Goal: Transaction & Acquisition: Purchase product/service

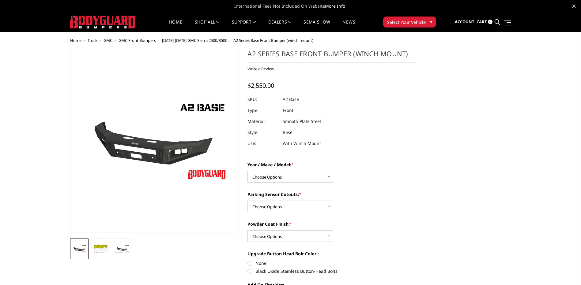
click at [280, 180] on select "Choose Options Chevrolet 20-23 2500 / 3500 Ford 17-22 F250 / F350 Ford 17-22 F4…" at bounding box center [290, 177] width 86 height 12
select select "827"
click at [247, 171] on select "Choose Options Chevrolet 20-23 2500 / 3500 Ford 17-22 F250 / F350 Ford 17-22 F4…" at bounding box center [290, 177] width 86 height 12
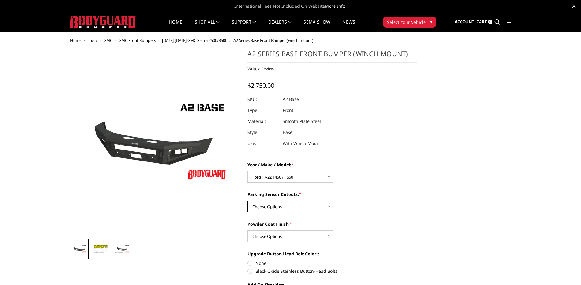
click at [325, 207] on select "Choose Options Yes - I have front parking sensors No - I do NOT have parking se…" at bounding box center [290, 207] width 86 height 12
select select "541"
click at [247, 201] on select "Choose Options Yes - I have front parking sensors No - I do NOT have parking se…" at bounding box center [290, 207] width 86 height 12
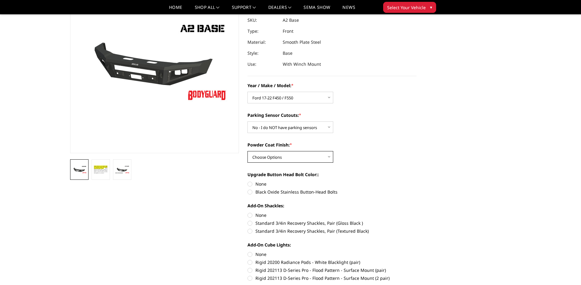
click at [327, 158] on select "Choose Options Bare metal (included) Texture Black Powder Coat" at bounding box center [290, 157] width 86 height 12
click at [363, 151] on div "Powder Coat Finish: * Choose Options Bare metal (included) Texture Black Powder…" at bounding box center [331, 152] width 169 height 21
click at [329, 159] on select "Choose Options Bare metal (included) Texture Black Powder Coat" at bounding box center [290, 157] width 86 height 12
select select "518"
click at [247, 151] on select "Choose Options Bare metal (included) Texture Black Powder Coat" at bounding box center [290, 157] width 86 height 12
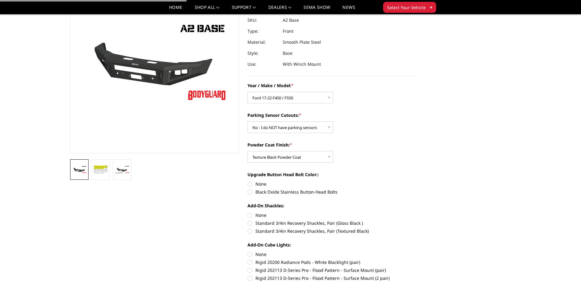
click at [388, 151] on div "Powder Coat Finish: * Choose Options Bare metal (included) Texture Black Powder…" at bounding box center [331, 152] width 169 height 21
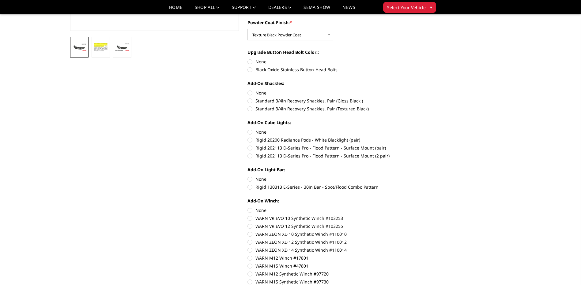
scroll to position [214, 0]
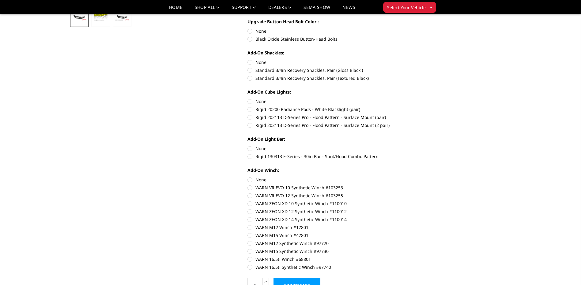
click at [284, 39] on label "Black Oxide Stainless Button-Head Bolts" at bounding box center [331, 39] width 169 height 6
click at [416, 28] on input "Black Oxide Stainless Button-Head Bolts" at bounding box center [416, 28] width 0 height 0
radio input "true"
click at [323, 78] on label "Standard 3/4in Recovery Shackles, Pair (Textured Black)" at bounding box center [331, 78] width 169 height 6
click at [416, 67] on input "Standard 3/4in Recovery Shackles, Pair (Textured Black)" at bounding box center [416, 67] width 0 height 0
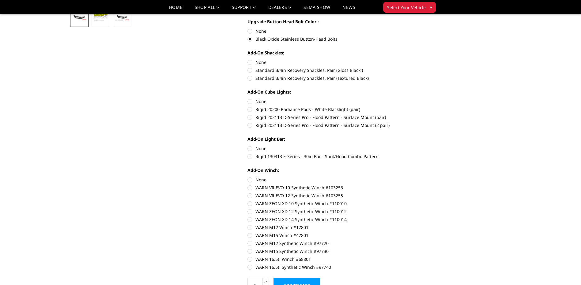
radio input "true"
click at [248, 99] on input "None" at bounding box center [247, 98] width 0 height 0
radio input "true"
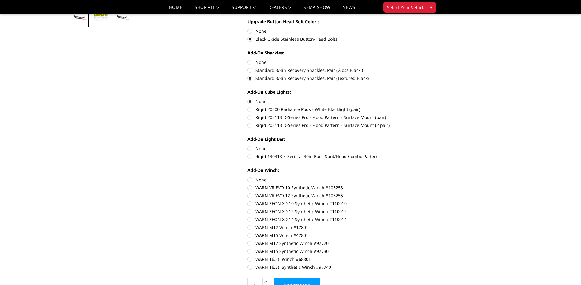
click at [249, 150] on label "None" at bounding box center [331, 148] width 169 height 6
radio input "true"
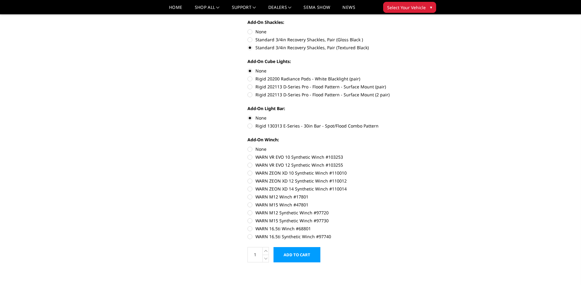
scroll to position [276, 0]
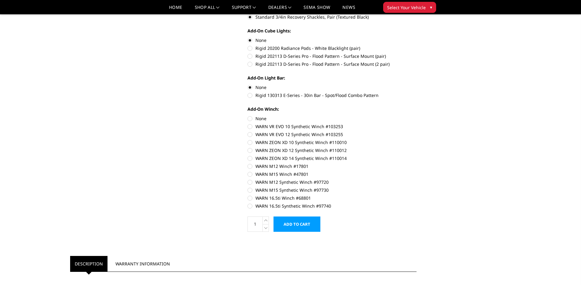
click at [250, 119] on label "None" at bounding box center [331, 118] width 169 height 6
click at [248, 116] on input "None" at bounding box center [247, 115] width 0 height 0
radio input "true"
click at [306, 222] on input "Add to Cart" at bounding box center [296, 224] width 47 height 15
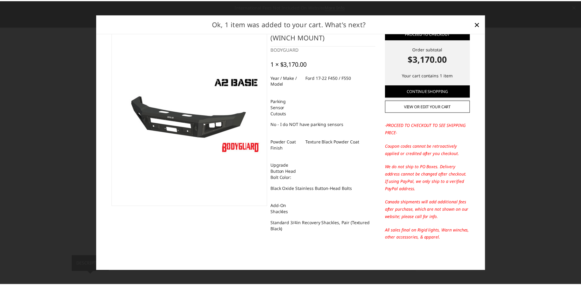
scroll to position [0, 0]
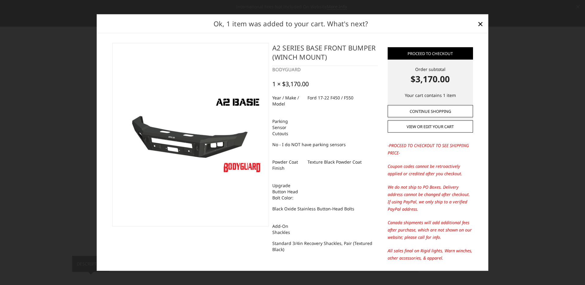
click at [436, 115] on link "Continue Shopping" at bounding box center [430, 111] width 85 height 12
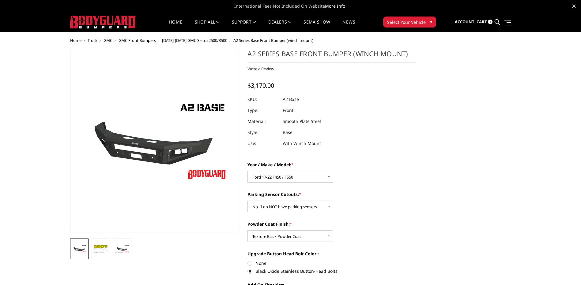
click at [484, 20] on span "Cart" at bounding box center [481, 22] width 10 height 6
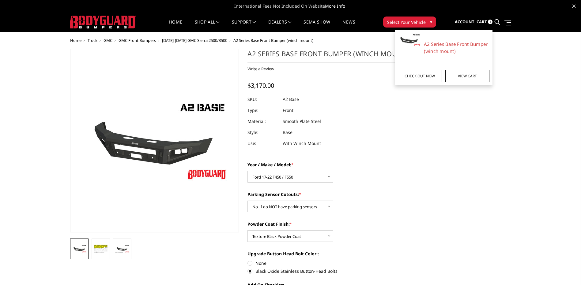
click at [425, 77] on link "Check out now" at bounding box center [420, 76] width 44 height 12
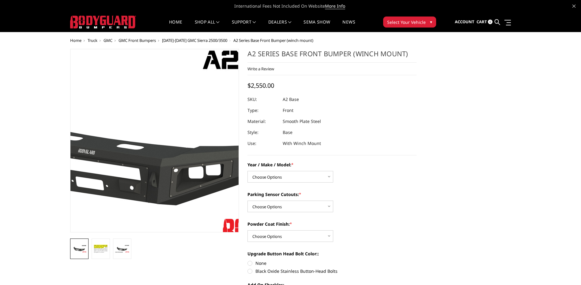
click at [168, 123] on img at bounding box center [136, 145] width 392 height 220
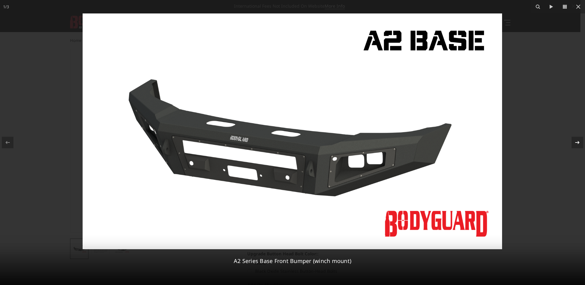
click at [576, 137] on button at bounding box center [574, 142] width 21 height 31
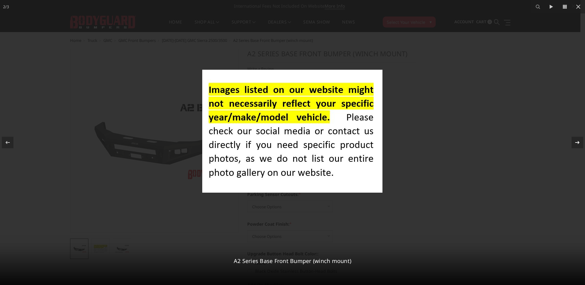
click at [574, 136] on button at bounding box center [574, 142] width 21 height 31
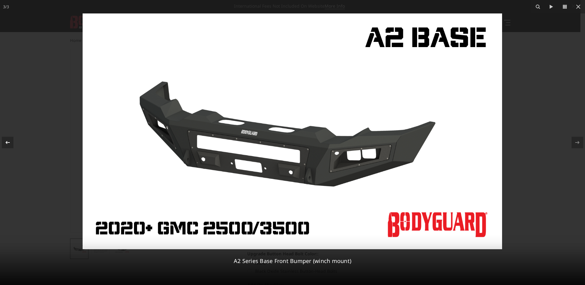
click at [4, 139] on icon at bounding box center [7, 142] width 7 height 7
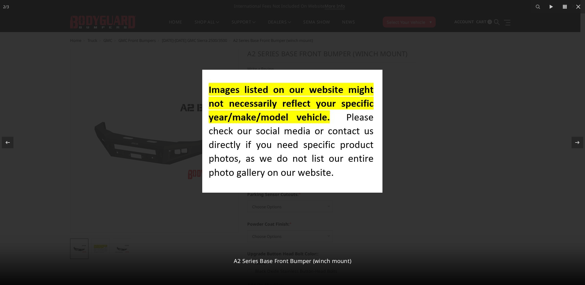
click at [567, 126] on div at bounding box center [292, 142] width 585 height 285
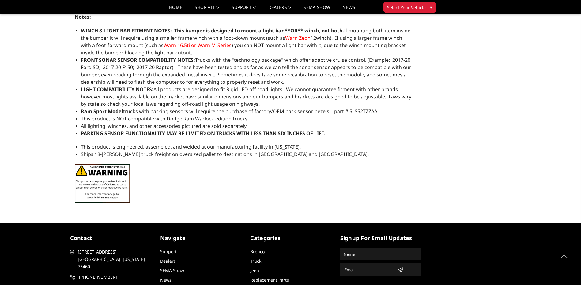
scroll to position [692, 0]
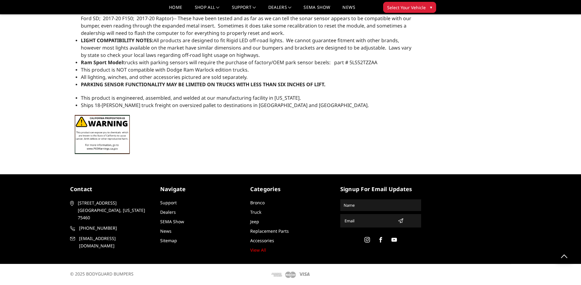
click at [101, 247] on div "contact 2675 Farm Road 79 Paris, Texas 75460 903-785-8939 support@bodyguardbump…" at bounding box center [291, 219] width 450 height 68
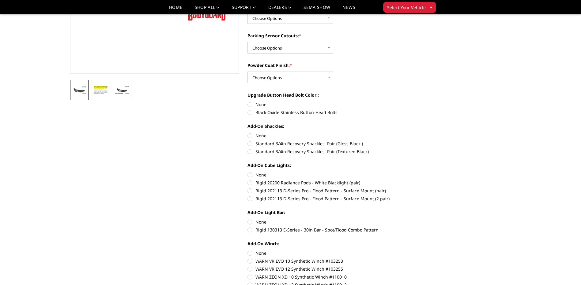
scroll to position [0, 0]
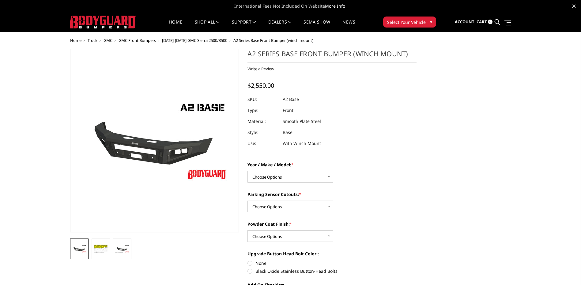
click at [487, 19] on link "Cart 0" at bounding box center [484, 22] width 16 height 17
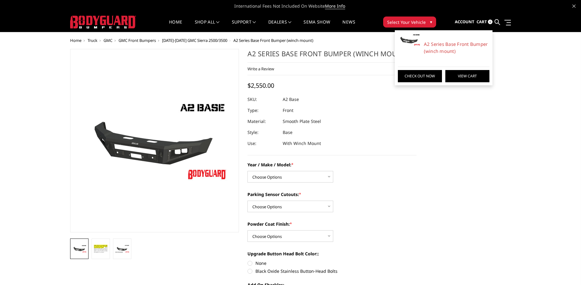
click at [471, 73] on link "View Cart" at bounding box center [467, 76] width 44 height 12
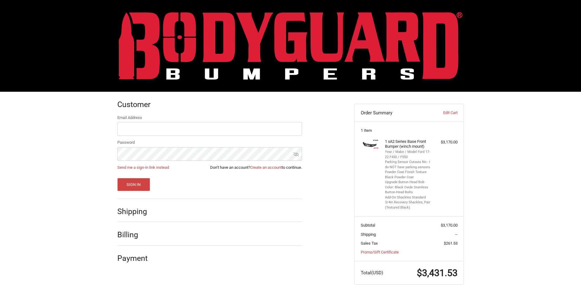
scroll to position [12, 0]
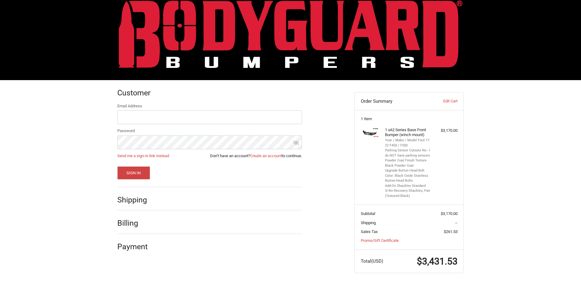
click at [331, 161] on div "Customer Returning Customer Email Address Password Send me a sign-in link inste…" at bounding box center [231, 168] width 237 height 177
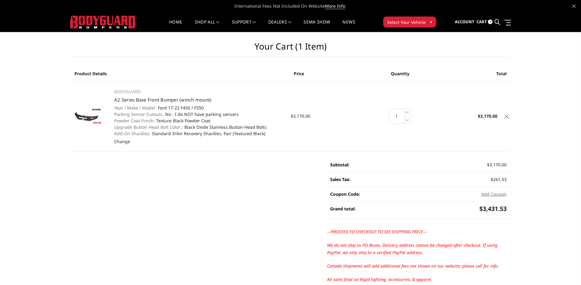
click at [208, 166] on main "Your Cart (1 item) Product Details Price Quantity Total BODYGUARD A2 Series Bas…" at bounding box center [290, 166] width 447 height 269
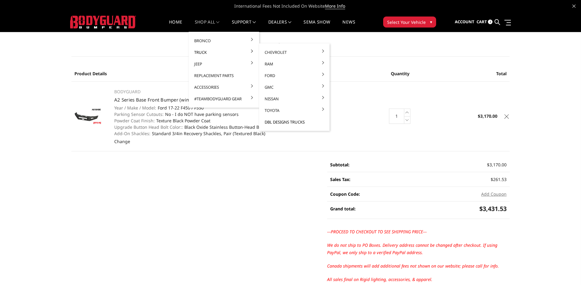
click at [281, 123] on link "DBL Designs Trucks" at bounding box center [294, 122] width 66 height 12
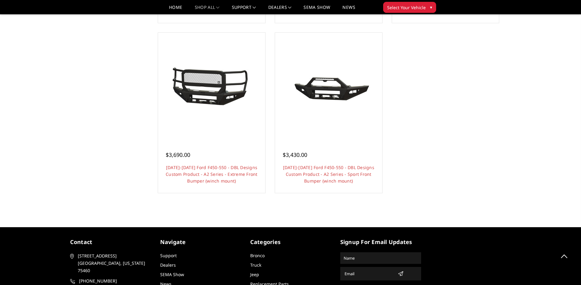
scroll to position [665, 0]
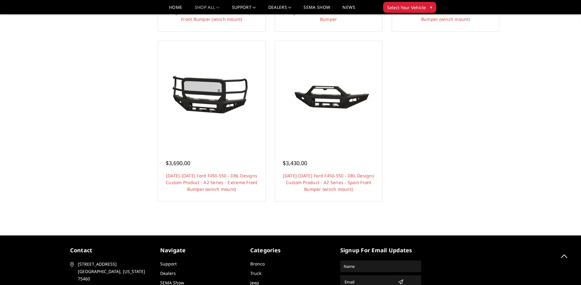
scroll to position [543, 0]
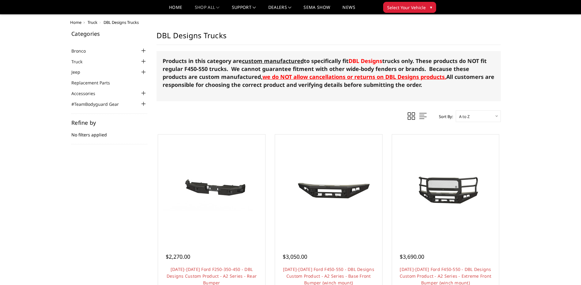
scroll to position [61, 0]
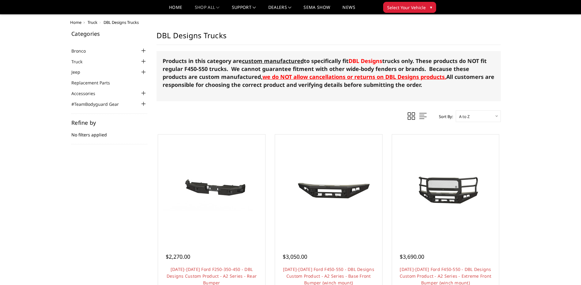
scroll to position [92, 0]
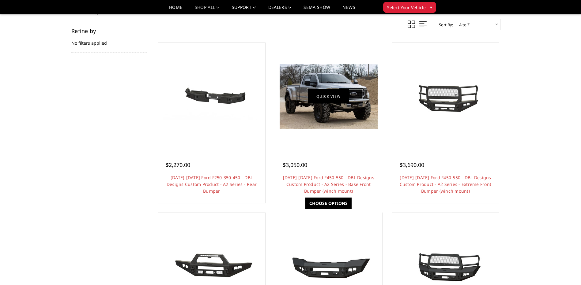
click at [332, 97] on link "Quick view" at bounding box center [328, 96] width 41 height 14
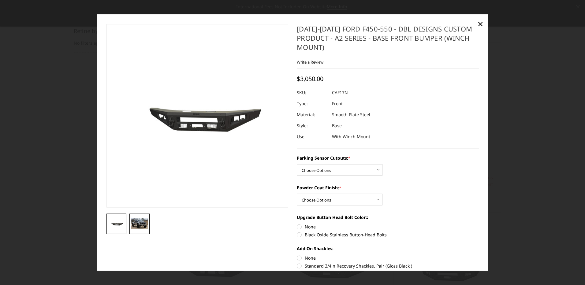
click at [144, 224] on img at bounding box center [139, 224] width 17 height 11
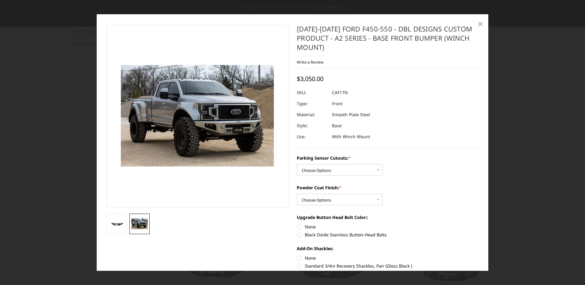
click at [479, 26] on span "×" at bounding box center [481, 23] width 6 height 13
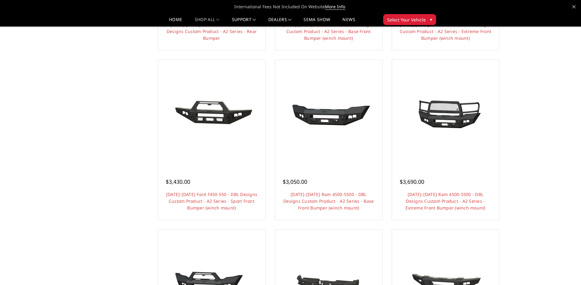
scroll to position [276, 0]
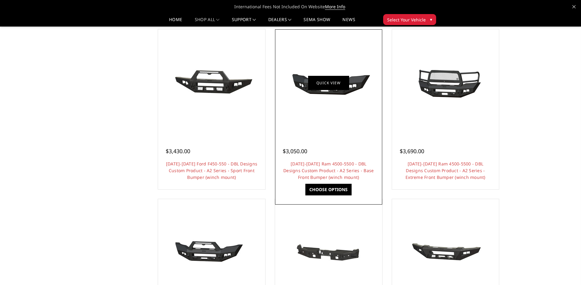
click at [324, 84] on link "Quick view" at bounding box center [328, 83] width 41 height 14
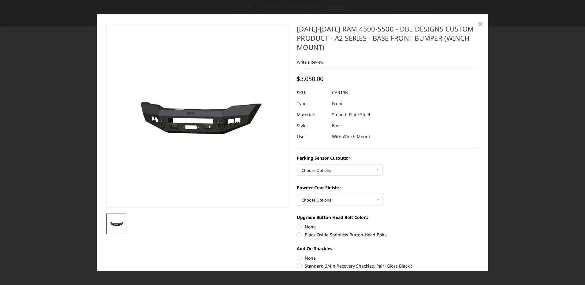
click at [481, 23] on span "×" at bounding box center [481, 23] width 6 height 13
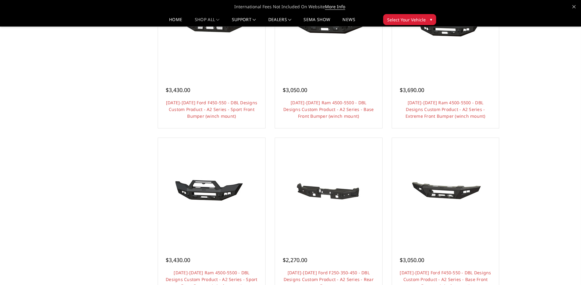
scroll to position [398, 0]
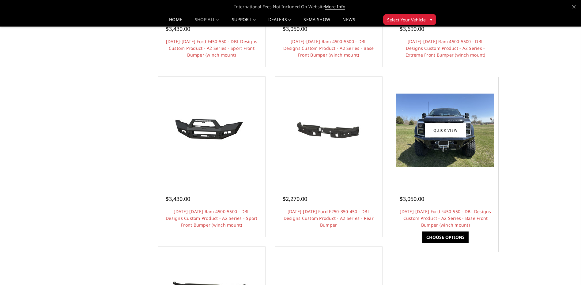
click at [440, 160] on img at bounding box center [445, 130] width 98 height 73
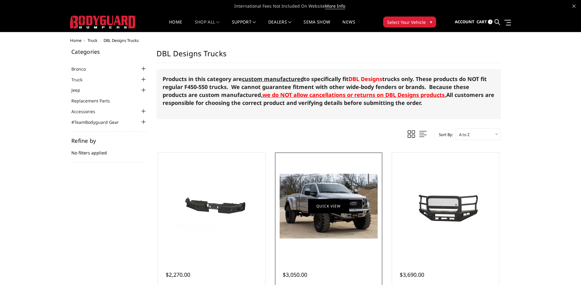
click at [331, 207] on link "Quick view" at bounding box center [328, 206] width 41 height 14
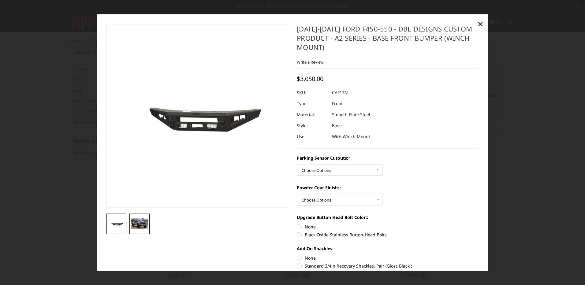
click at [137, 228] on img at bounding box center [139, 224] width 17 height 11
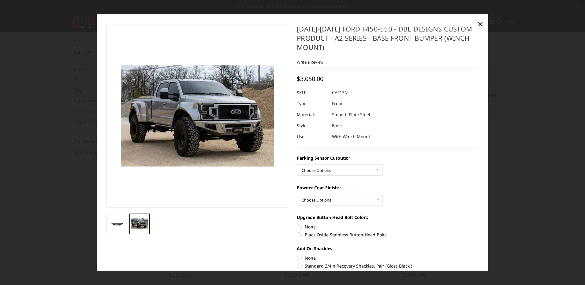
click at [401, 126] on dl "SKU: CAF17N UPC: Type: Front Material: Smooth Plate Steel Style: Base Use: With…" at bounding box center [388, 114] width 182 height 55
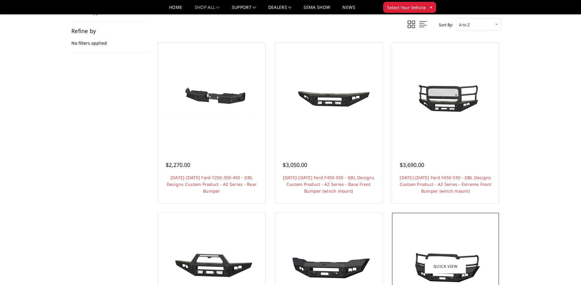
scroll to position [214, 0]
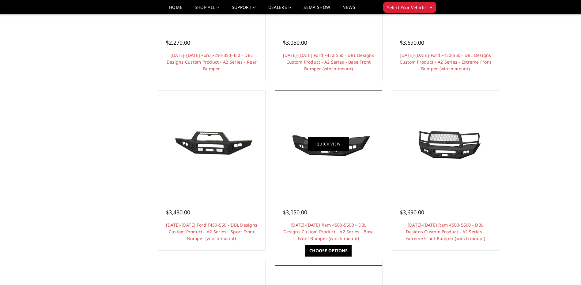
click at [334, 138] on link "Quick view" at bounding box center [328, 144] width 41 height 14
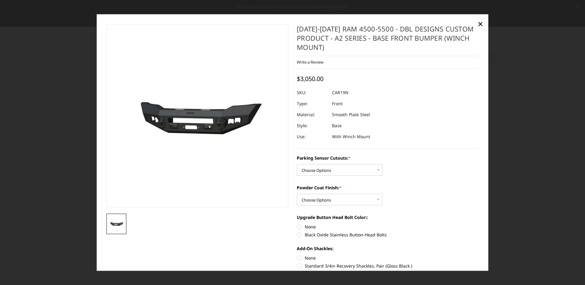
click at [527, 80] on div at bounding box center [292, 142] width 585 height 285
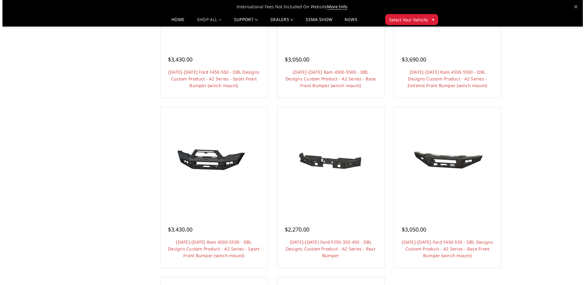
scroll to position [429, 0]
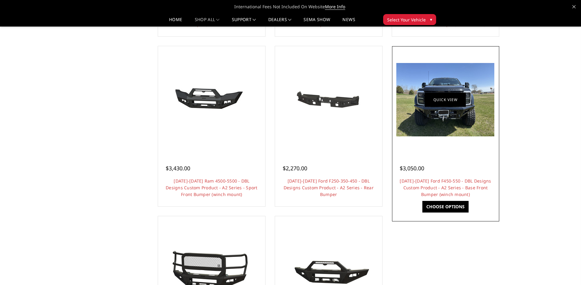
click at [439, 103] on link "Quick view" at bounding box center [445, 100] width 41 height 14
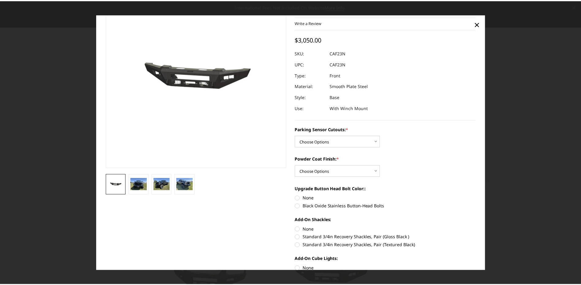
scroll to position [0, 0]
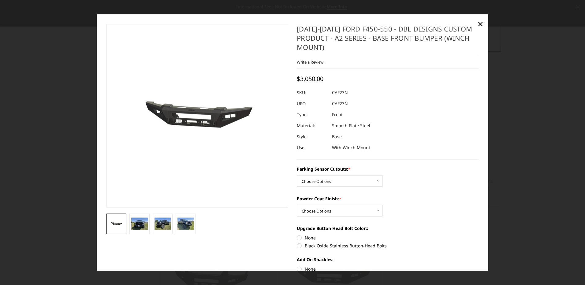
drag, startPoint x: 479, startPoint y: 21, endPoint x: 488, endPoint y: 32, distance: 13.1
click at [479, 22] on span "×" at bounding box center [481, 23] width 6 height 13
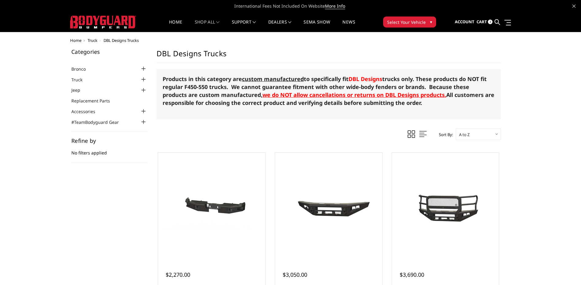
scroll to position [31, 0]
